Goal: Book appointment/travel/reservation

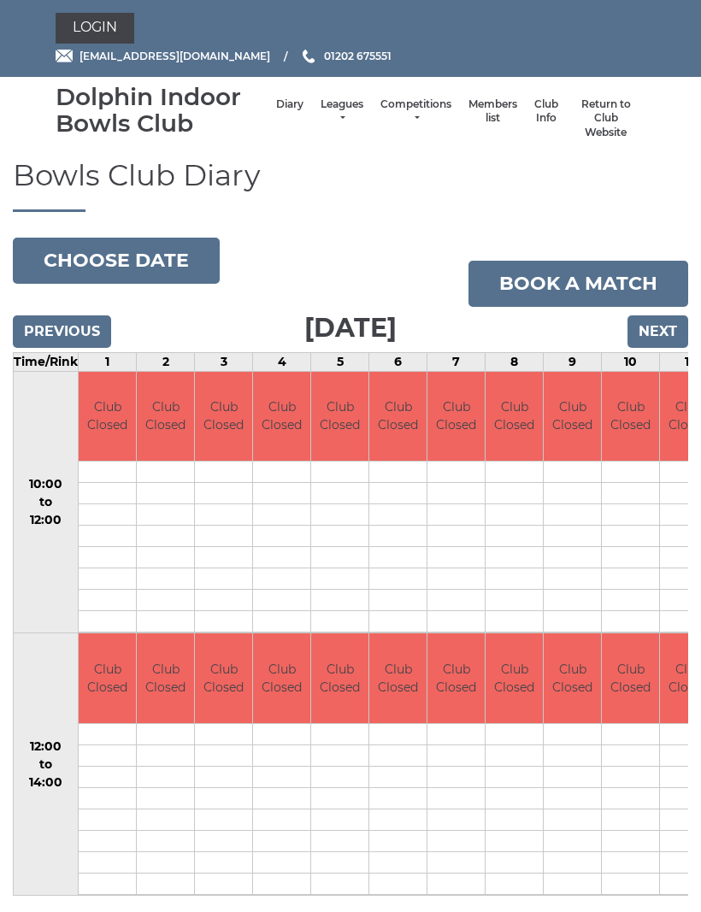
click at [671, 324] on input "Next" at bounding box center [657, 331] width 61 height 32
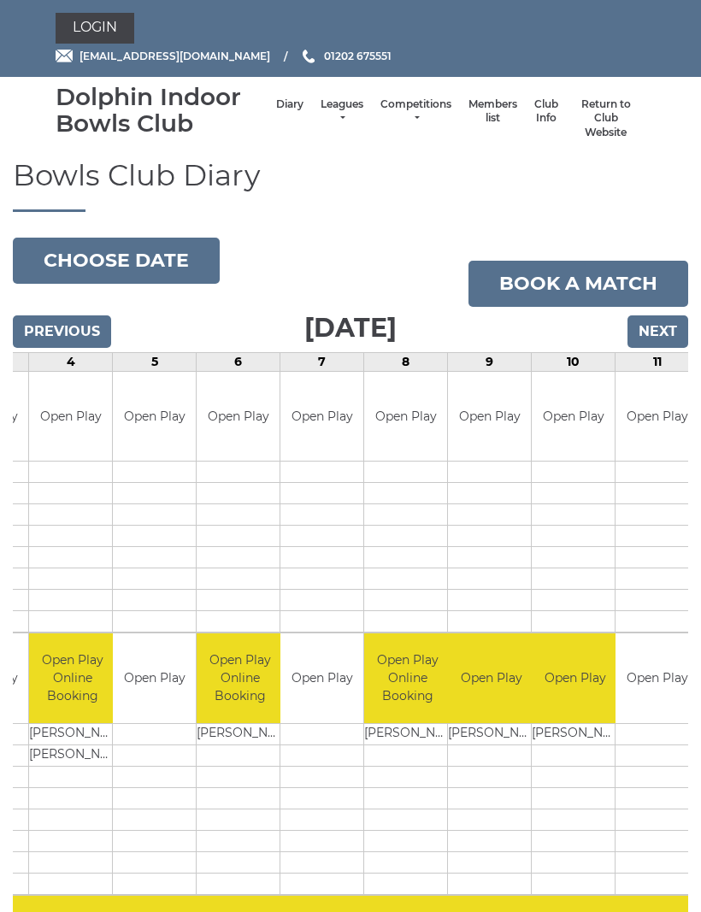
click at [661, 329] on input "Next" at bounding box center [657, 331] width 61 height 32
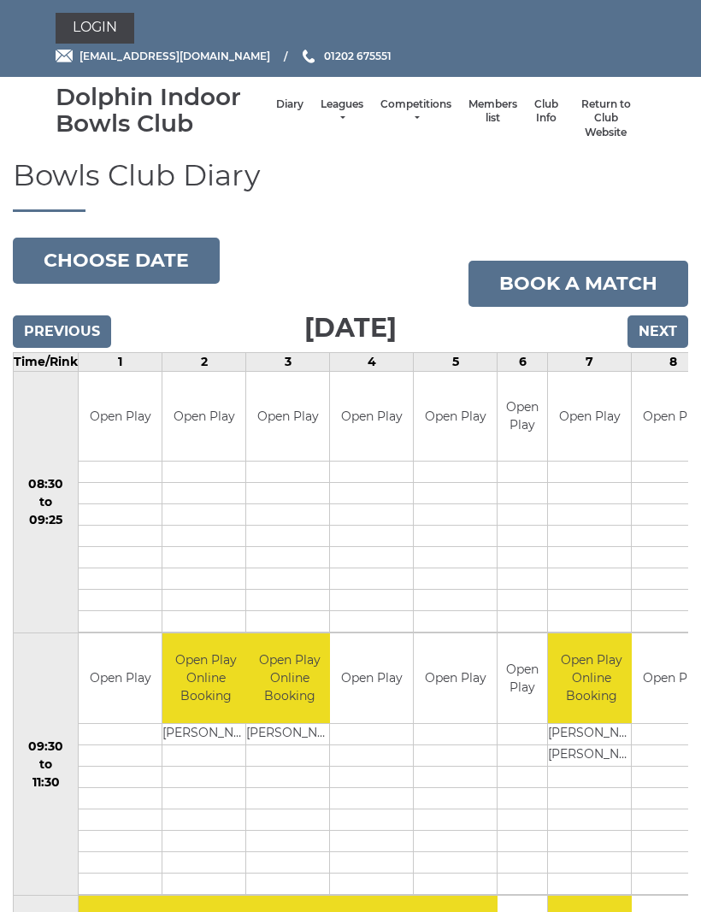
click at [56, 330] on input "Previous" at bounding box center [62, 331] width 98 height 32
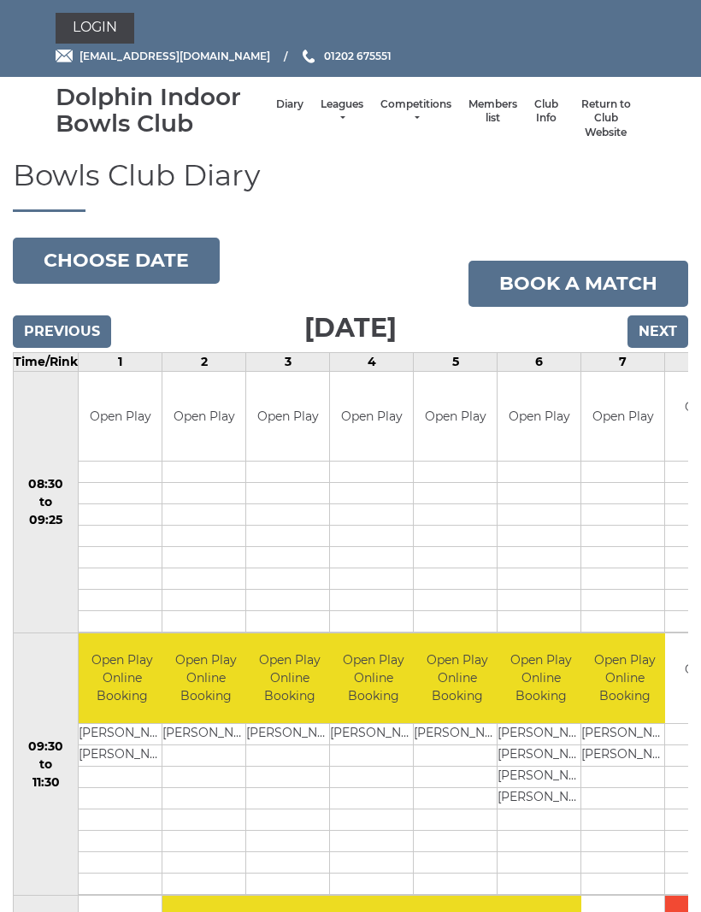
click at [661, 332] on input "Next" at bounding box center [657, 331] width 61 height 32
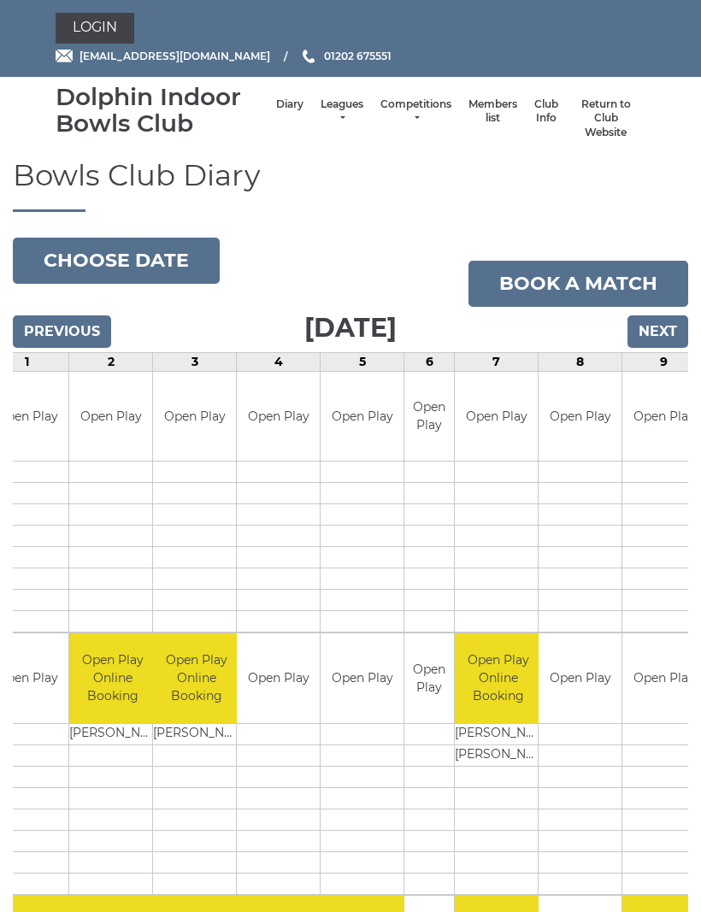
click at [658, 336] on input "Next" at bounding box center [657, 331] width 61 height 32
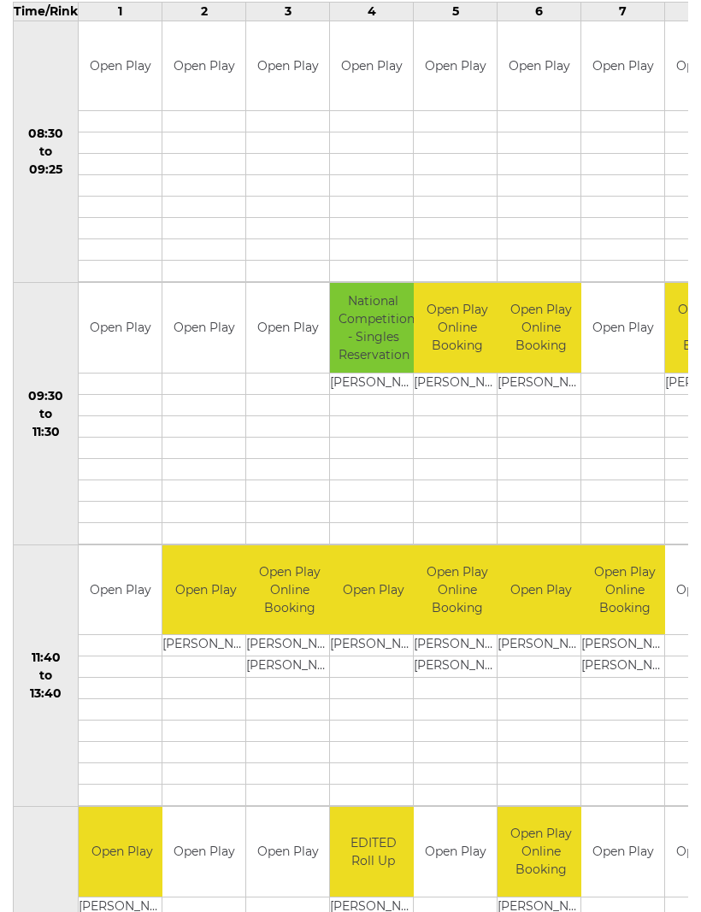
scroll to position [350, 0]
